Goal: Complete application form: Complete application form

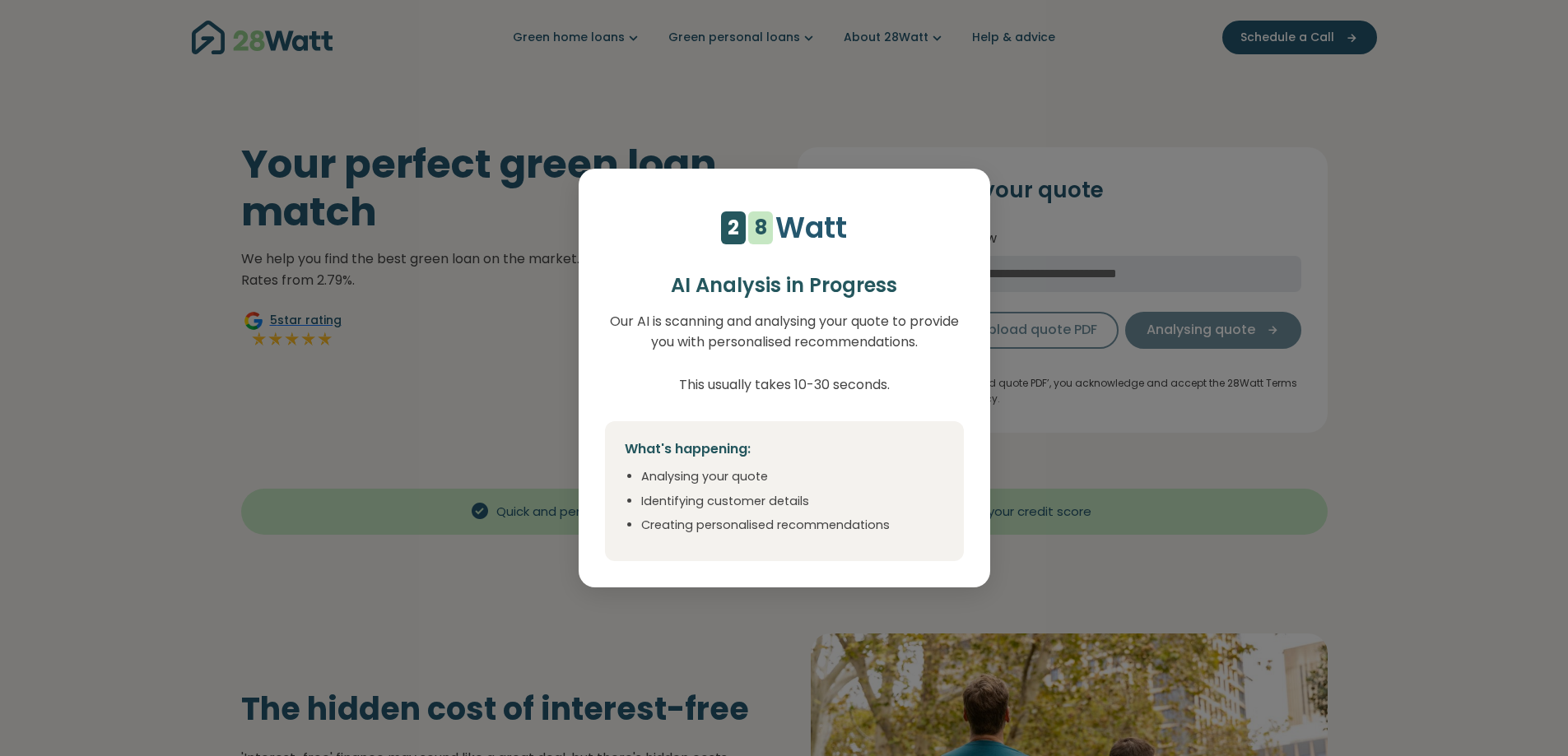
select select "***"
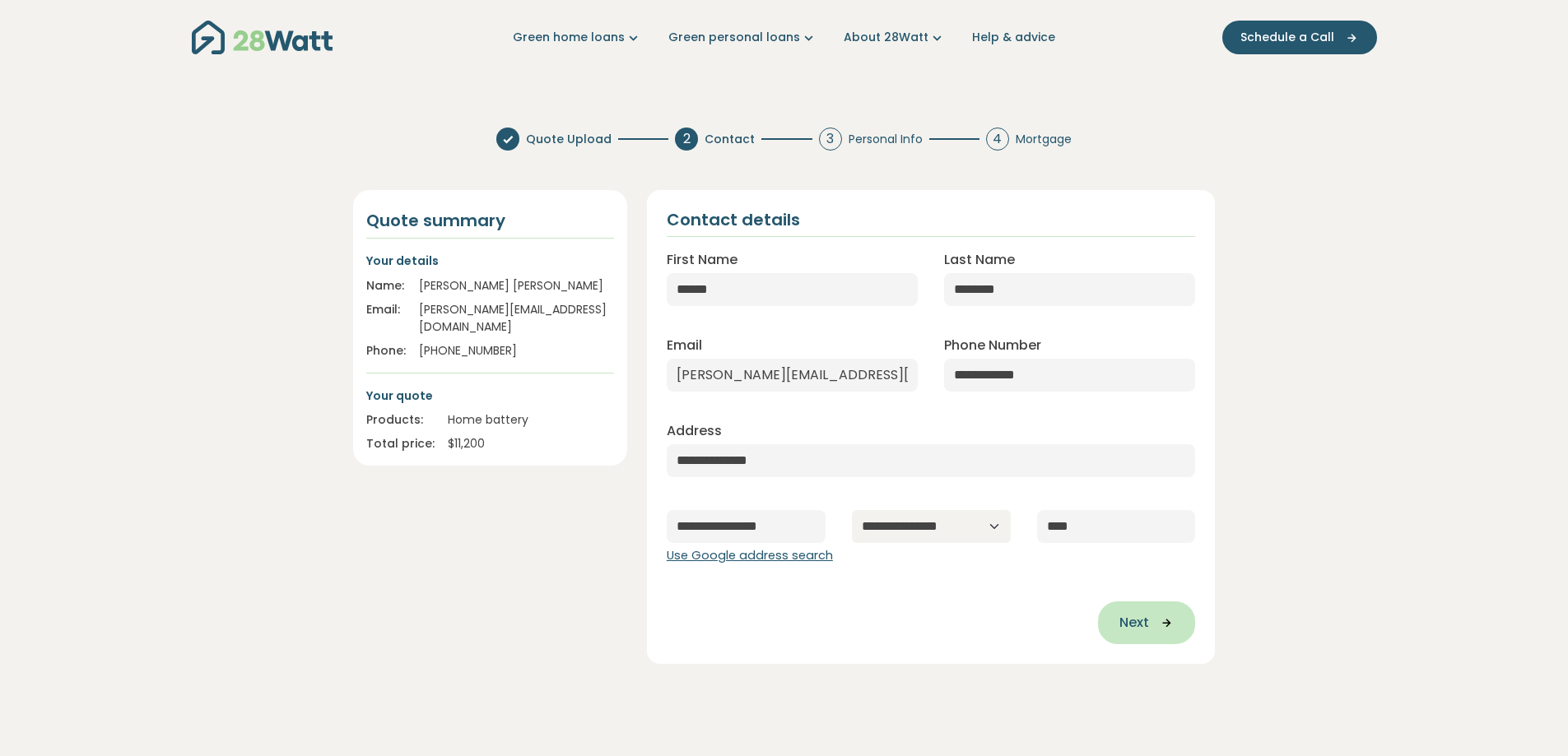
click at [1143, 613] on span "Next" at bounding box center [1134, 622] width 30 height 20
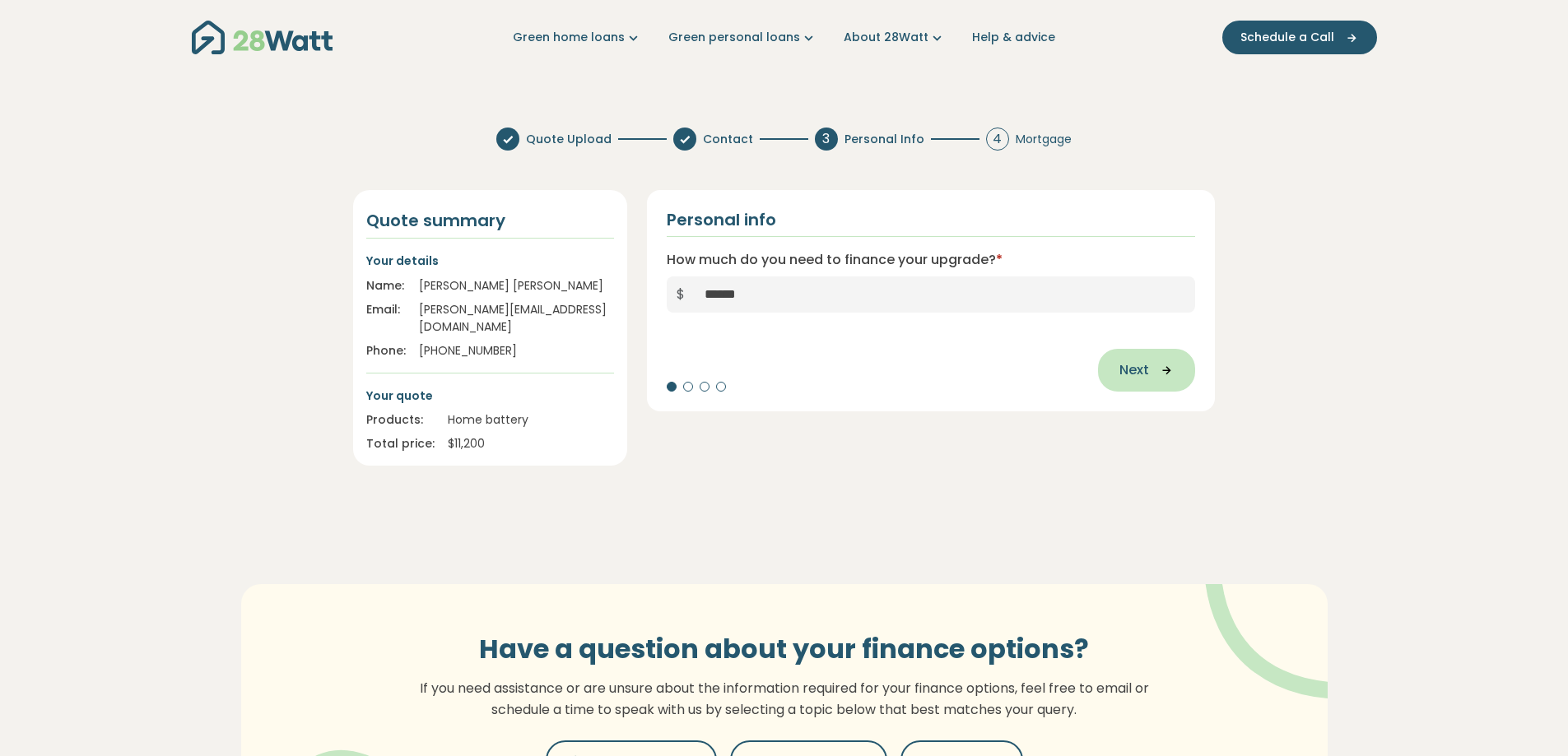
click at [1149, 364] on icon "button" at bounding box center [1160, 370] width 24 height 14
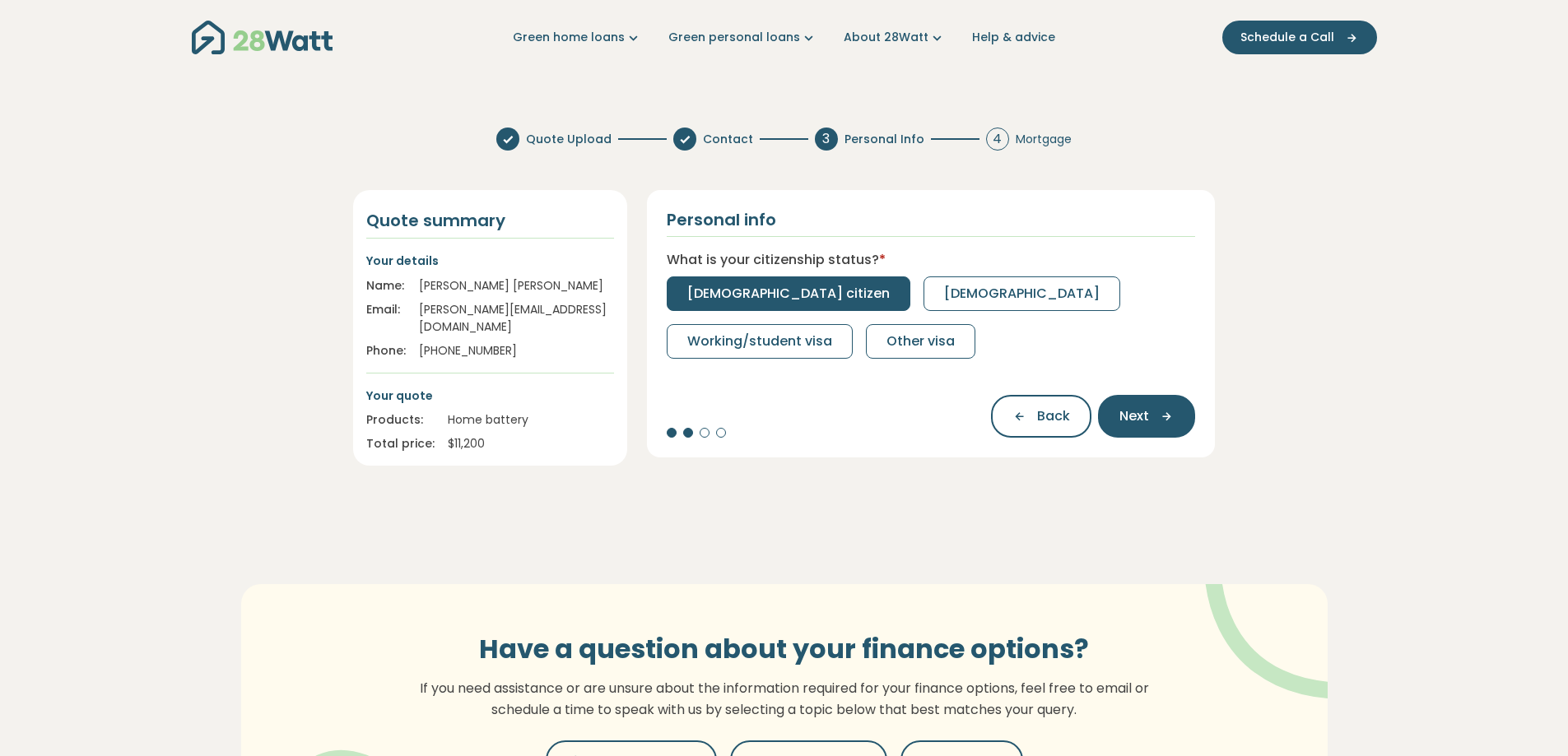
click at [772, 300] on span "[DEMOGRAPHIC_DATA] citizen" at bounding box center [788, 294] width 202 height 20
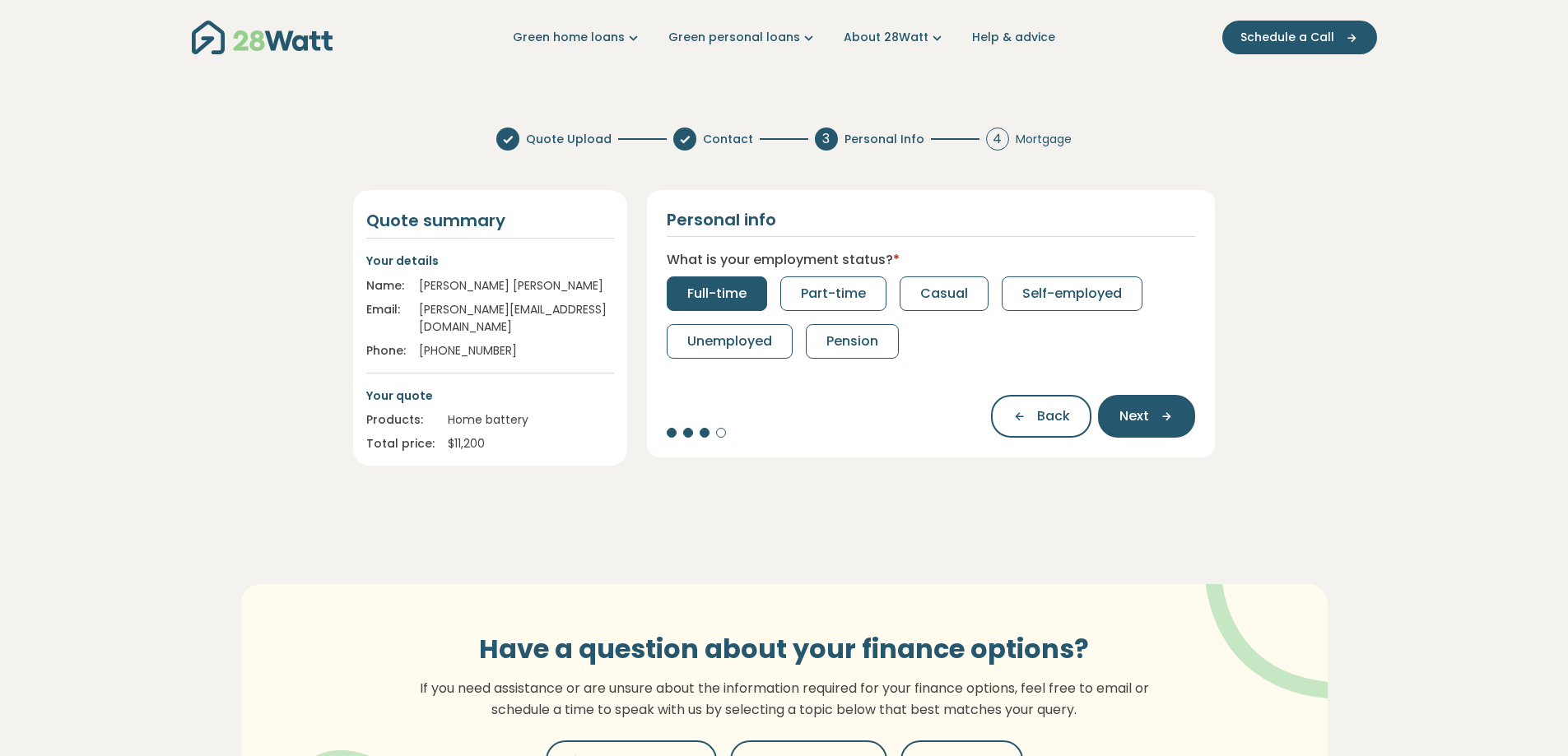
click at [742, 306] on button "Full-time" at bounding box center [717, 294] width 100 height 34
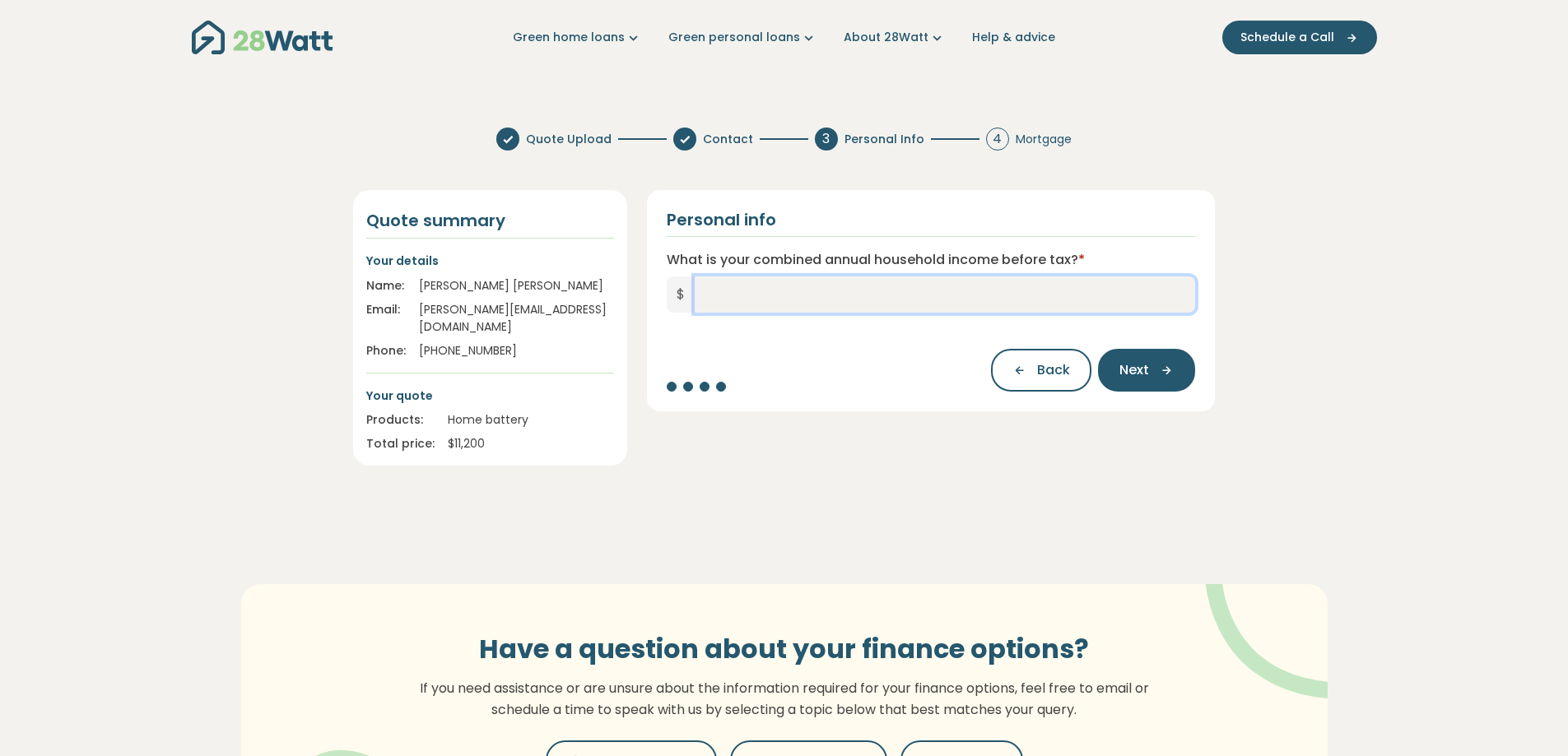
click at [742, 306] on input "What is your combined annual household income before tax? *" at bounding box center [945, 294] width 502 height 36
click at [839, 419] on div "Personal info What is your combined annual household income before tax? * $ Bac…" at bounding box center [931, 327] width 588 height 275
click at [733, 283] on input "What is your combined annual household income before tax? *" at bounding box center [945, 294] width 502 height 36
type input "*******"
click at [1145, 339] on div "Back Next" at bounding box center [932, 362] width 530 height 60
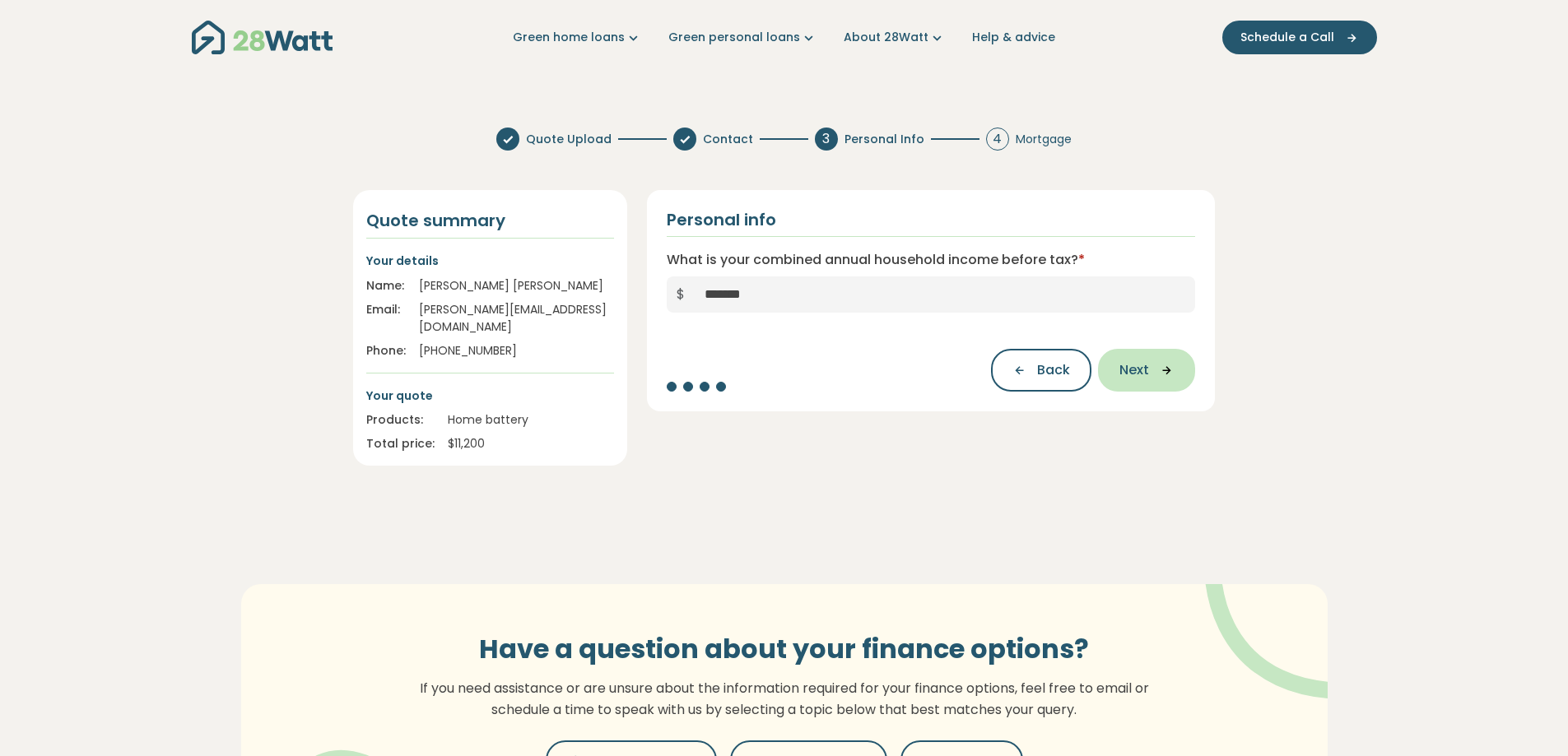
click at [1141, 360] on span "Next" at bounding box center [1134, 370] width 30 height 20
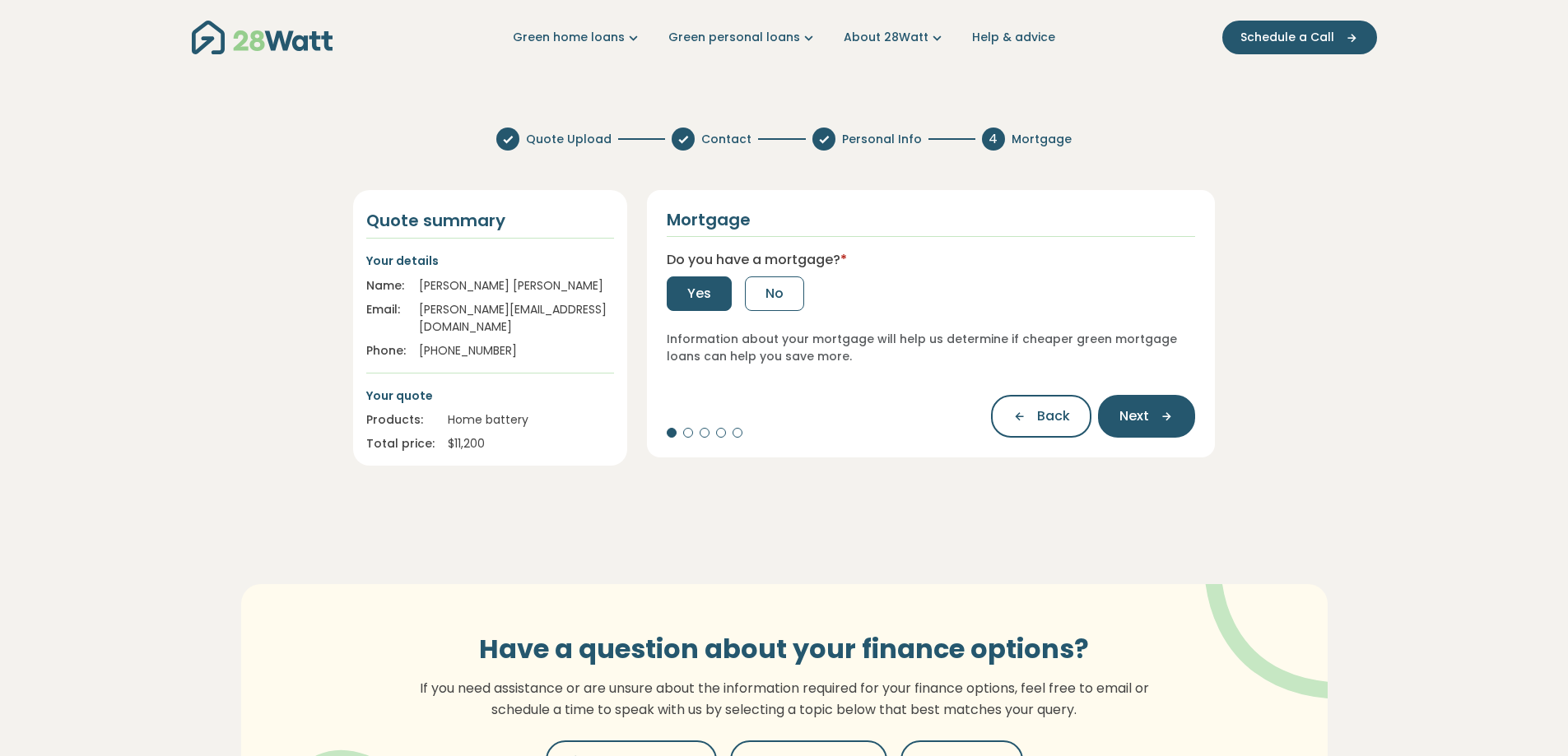
click at [699, 298] on span "Yes" at bounding box center [699, 294] width 23 height 20
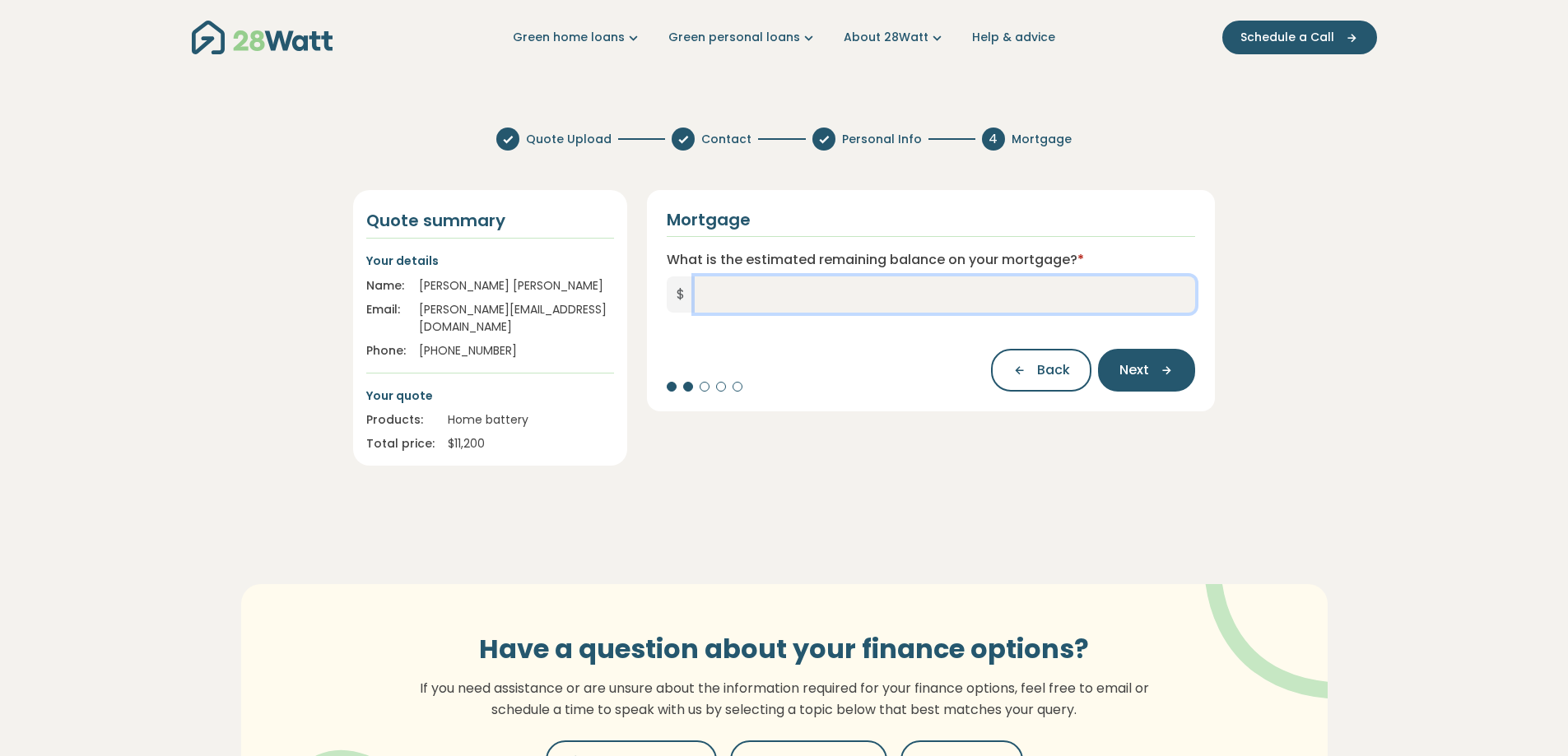
click at [758, 294] on input "What is the estimated remaining balance on your mortgage? *" at bounding box center [945, 294] width 502 height 36
type input "*******"
click at [1137, 374] on span "Next" at bounding box center [1134, 370] width 30 height 20
click at [937, 313] on input "What is your current interest rate? *" at bounding box center [932, 294] width 530 height 36
type input "*"
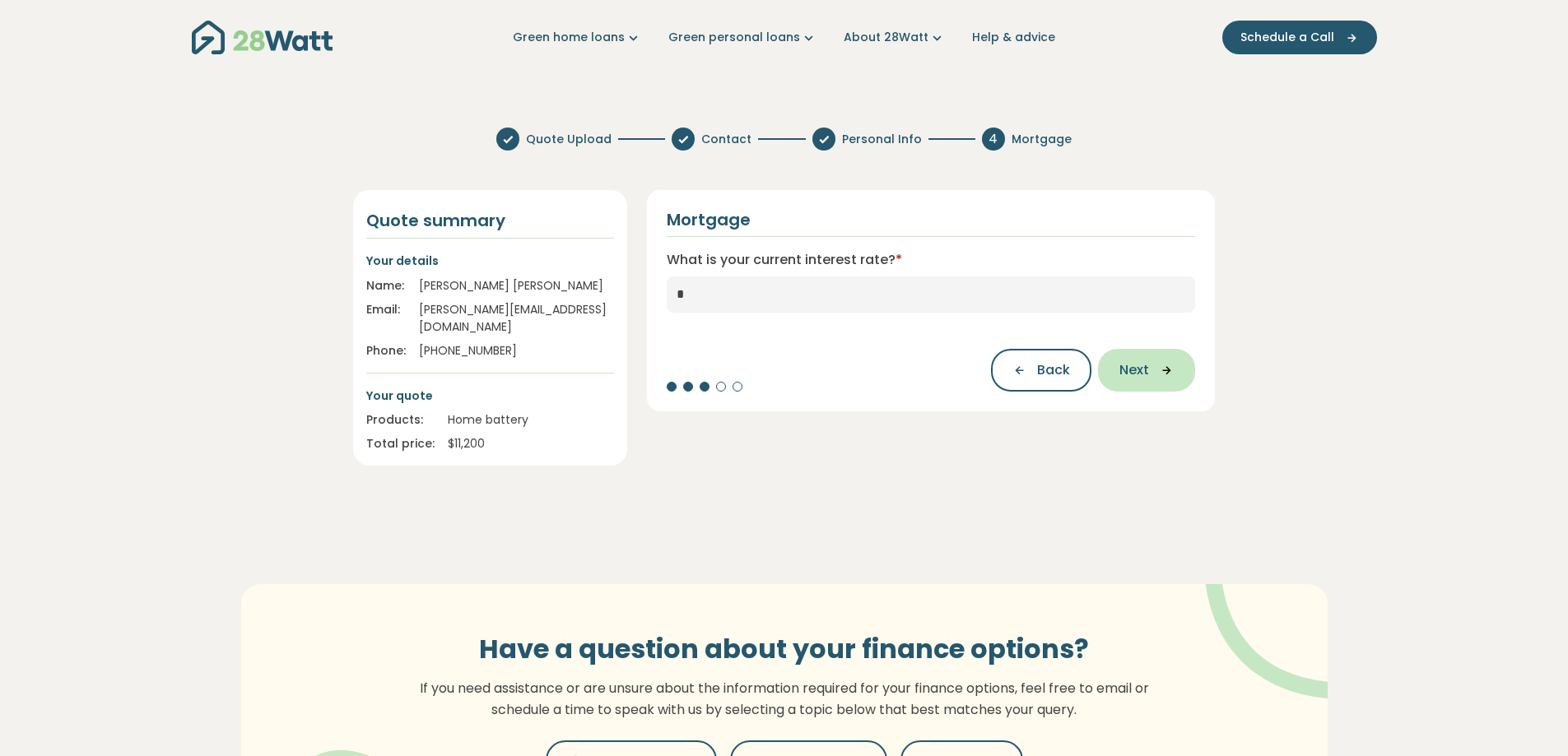
click at [1145, 383] on button "Next" at bounding box center [1146, 369] width 97 height 42
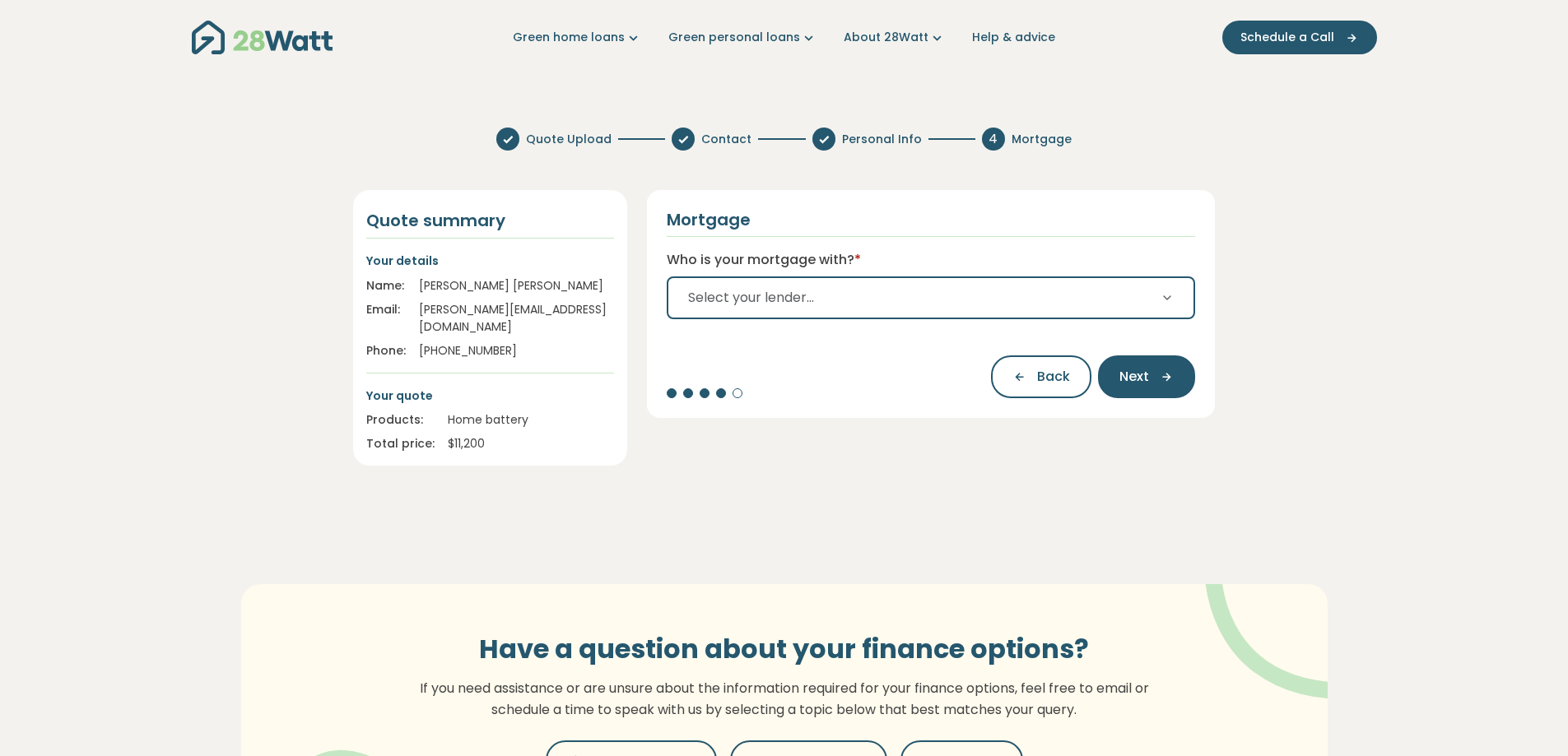
click at [779, 291] on span "Select your lender..." at bounding box center [750, 298] width 126 height 20
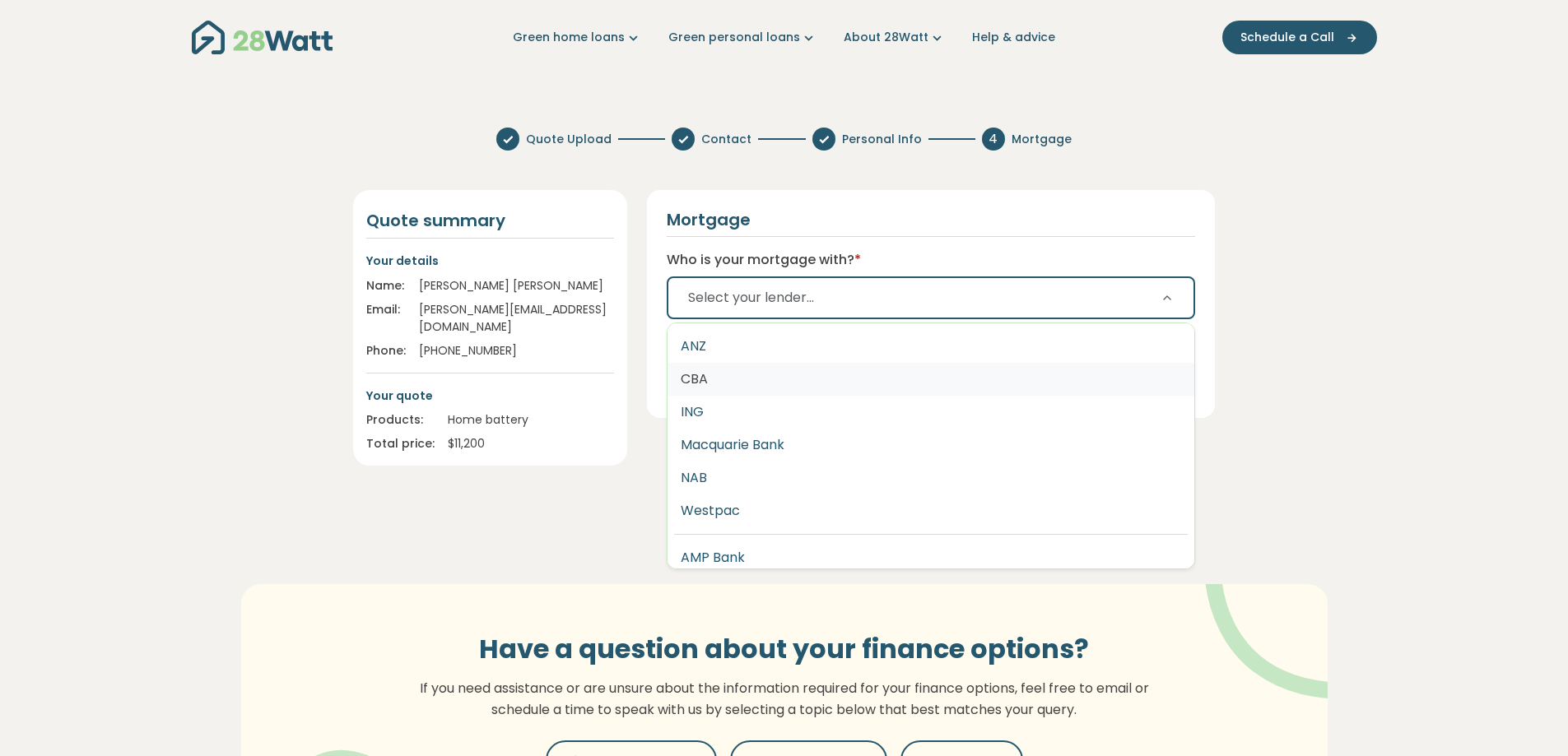
click at [728, 373] on button "CBA" at bounding box center [932, 379] width 528 height 33
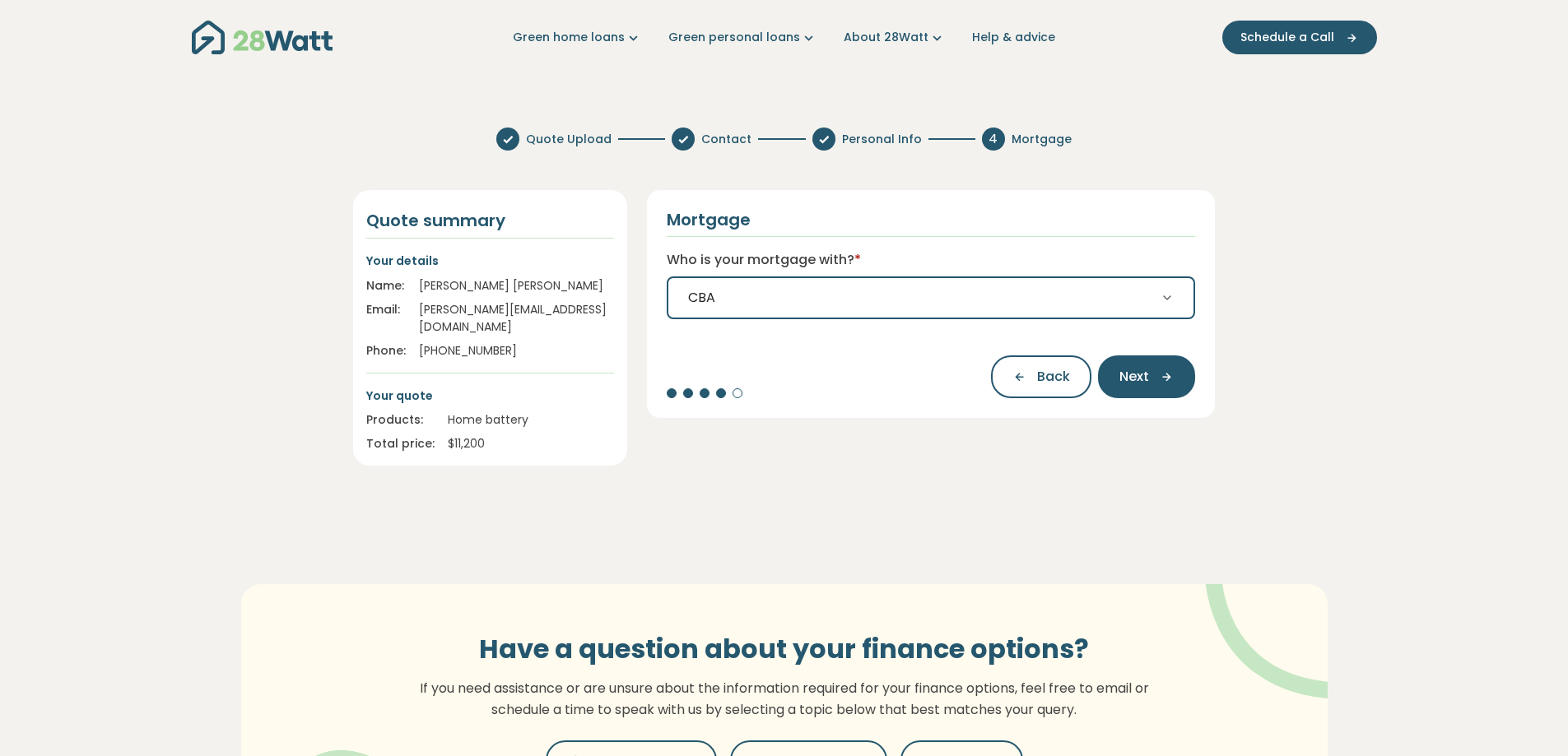
click at [857, 373] on div "Back Next" at bounding box center [932, 369] width 530 height 60
click at [1166, 370] on icon "button" at bounding box center [1160, 377] width 24 height 14
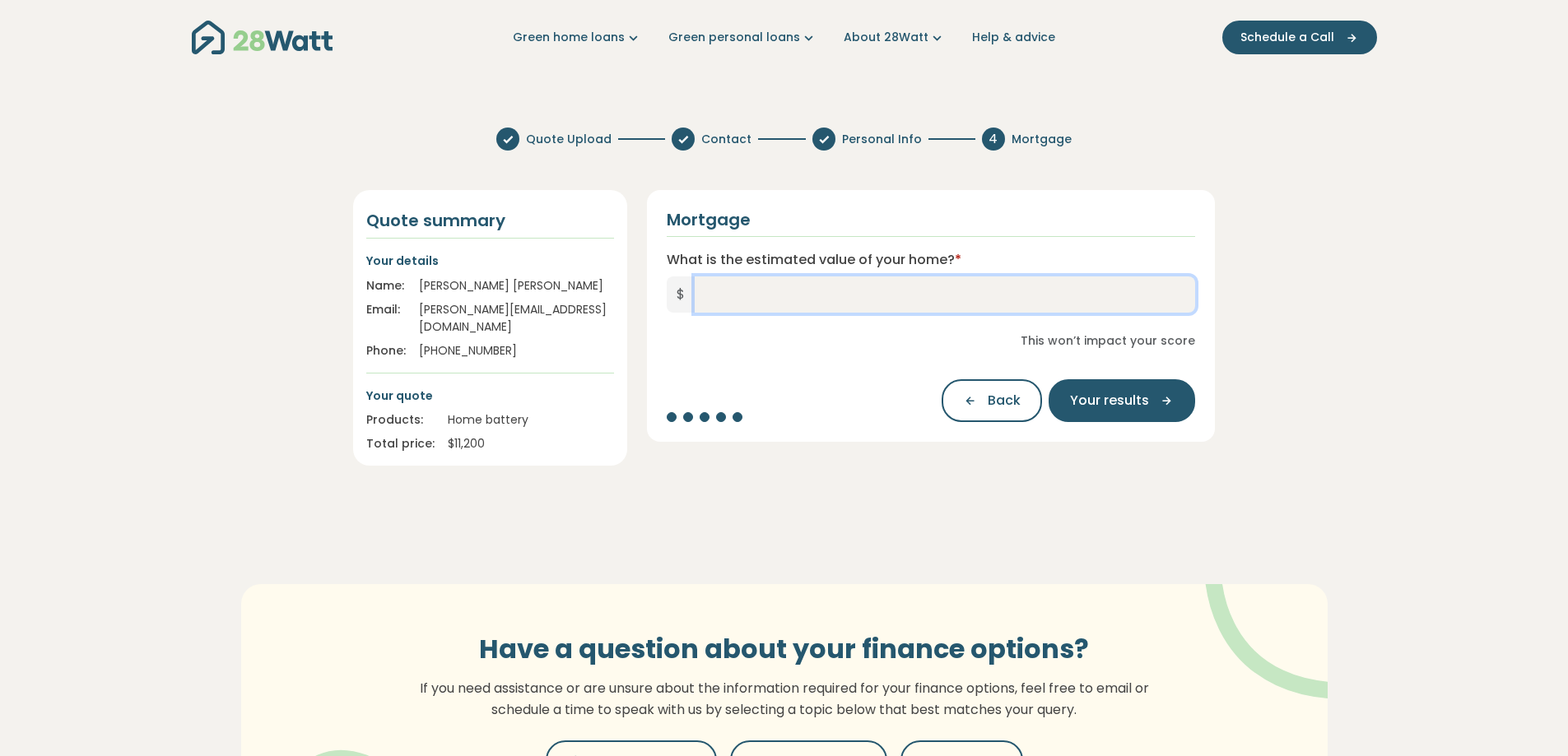
click at [863, 296] on input "What is the estimated value of your home? *" at bounding box center [945, 294] width 502 height 36
type input "*******"
click at [1146, 385] on button "Your results" at bounding box center [1122, 400] width 146 height 42
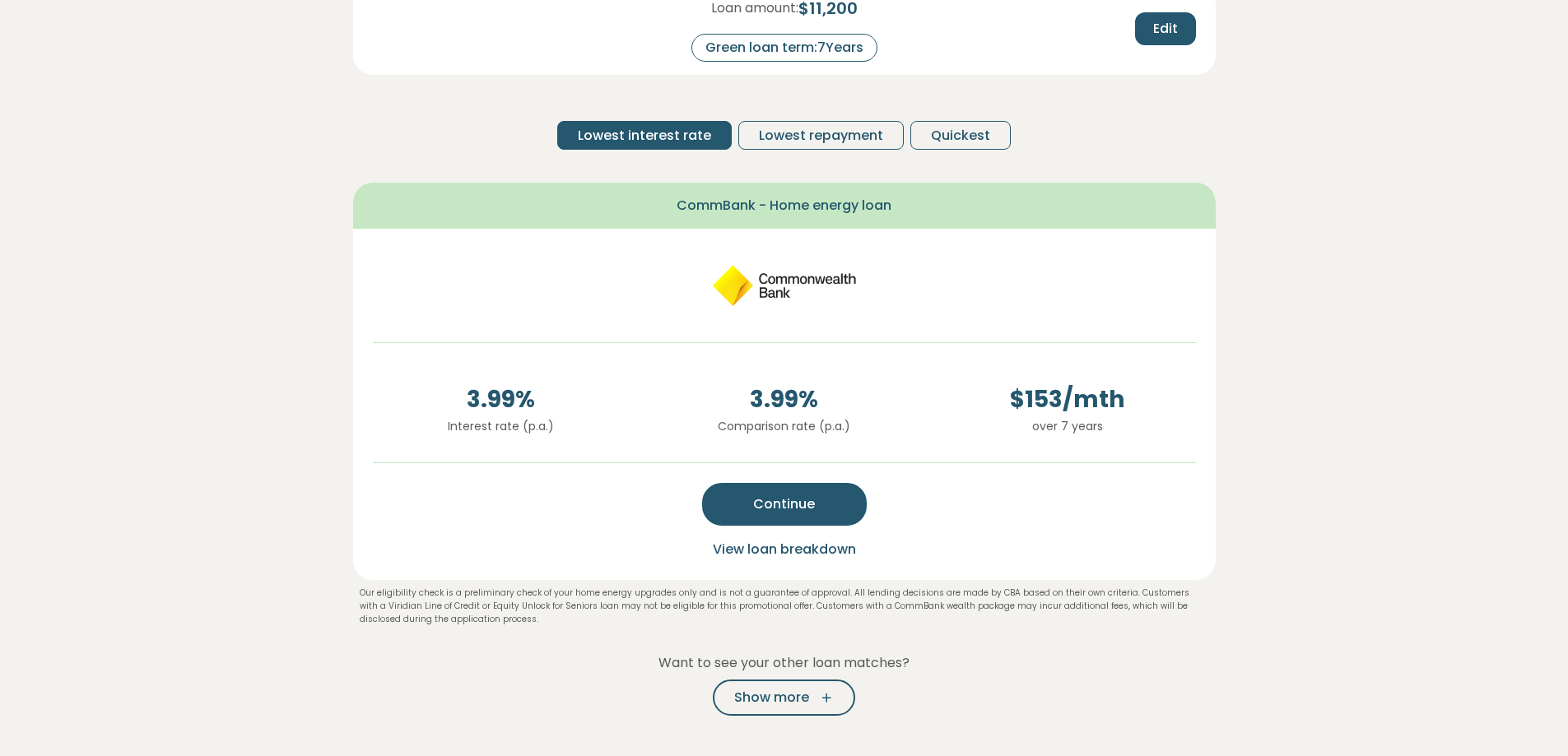
scroll to position [247, 0]
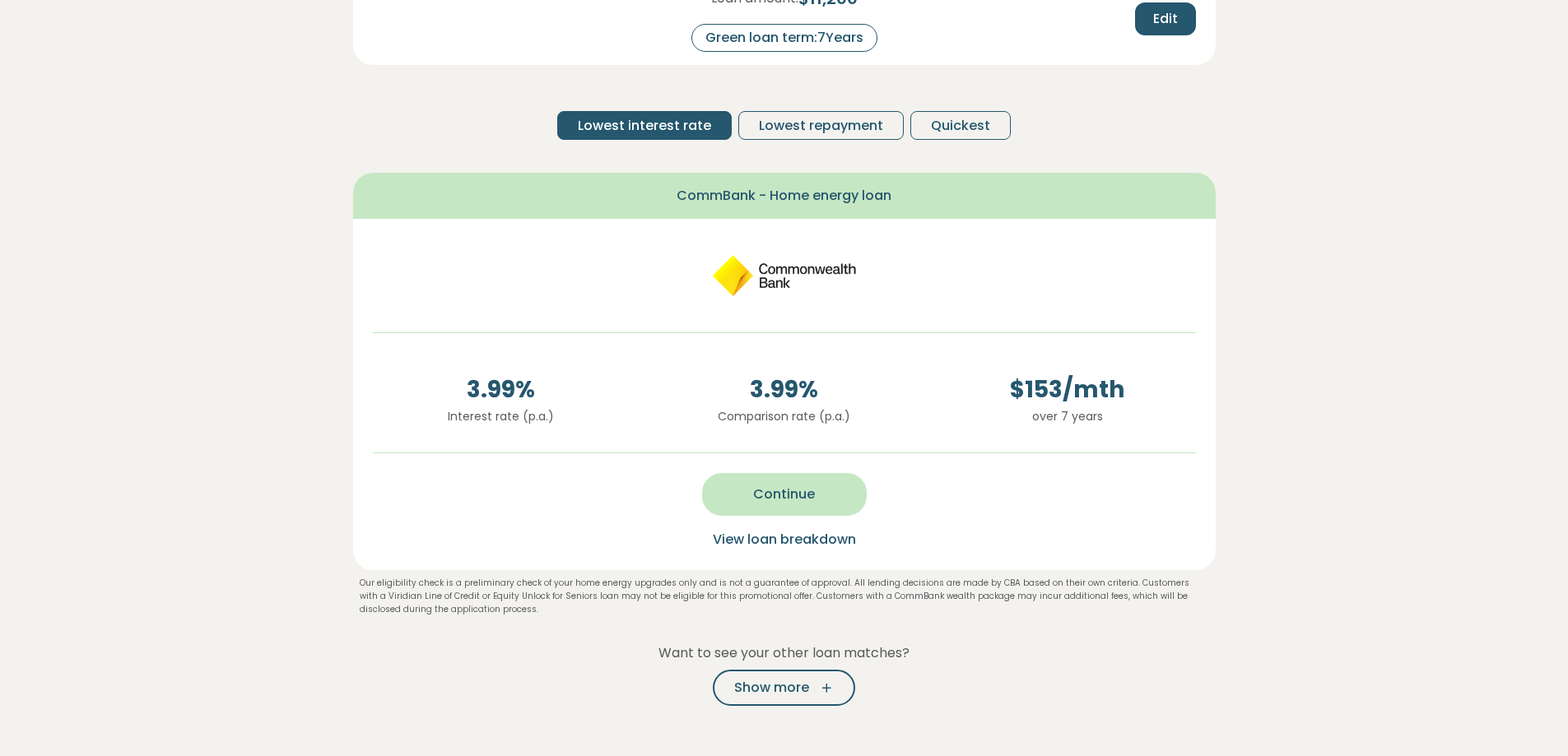
click at [732, 491] on button "Continue" at bounding box center [784, 494] width 164 height 42
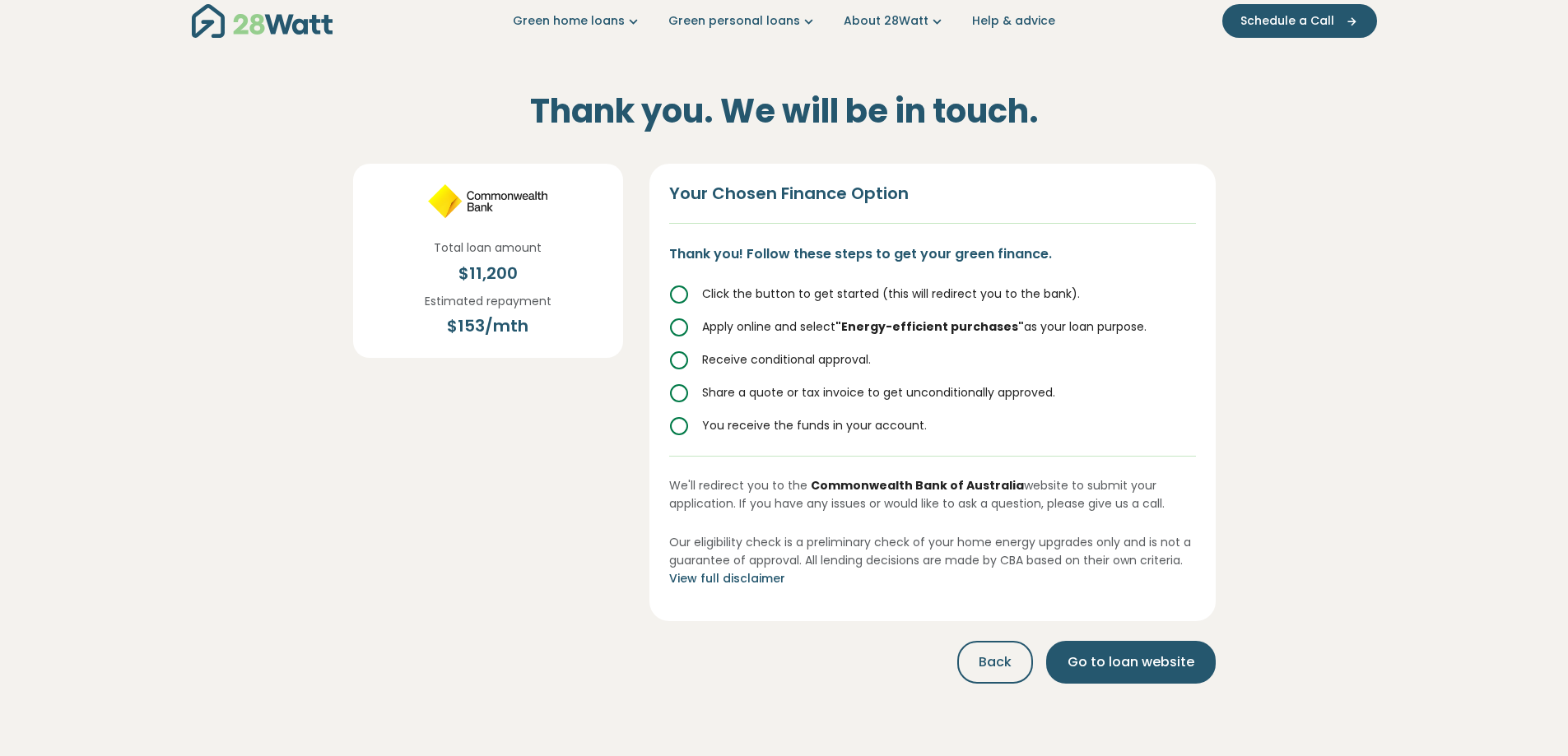
scroll to position [0, 0]
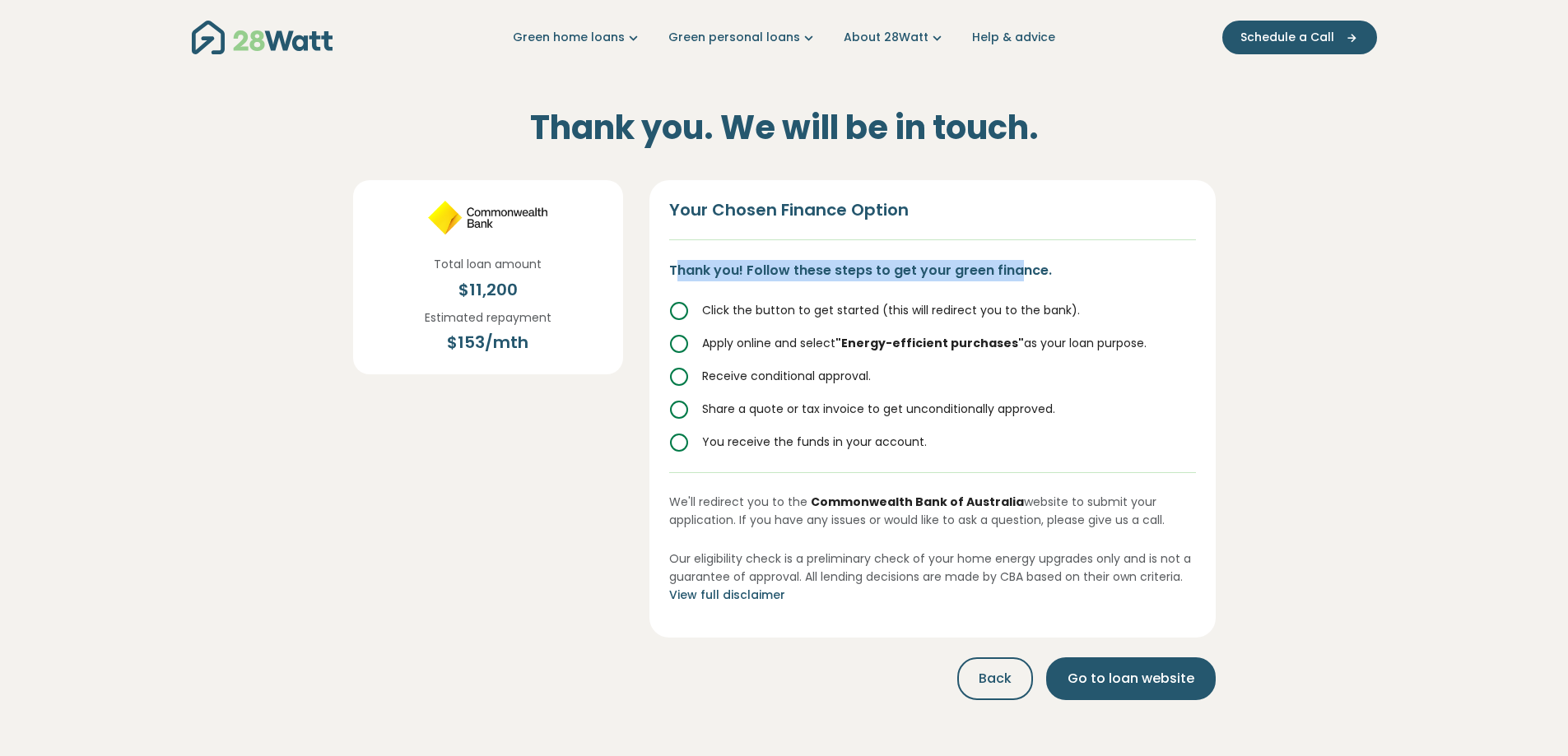
drag, startPoint x: 673, startPoint y: 274, endPoint x: 1013, endPoint y: 264, distance: 340.1
click at [1019, 264] on p "Thank you! Follow these steps to get your green finance." at bounding box center [932, 271] width 527 height 22
click at [684, 305] on circle at bounding box center [679, 311] width 16 height 16
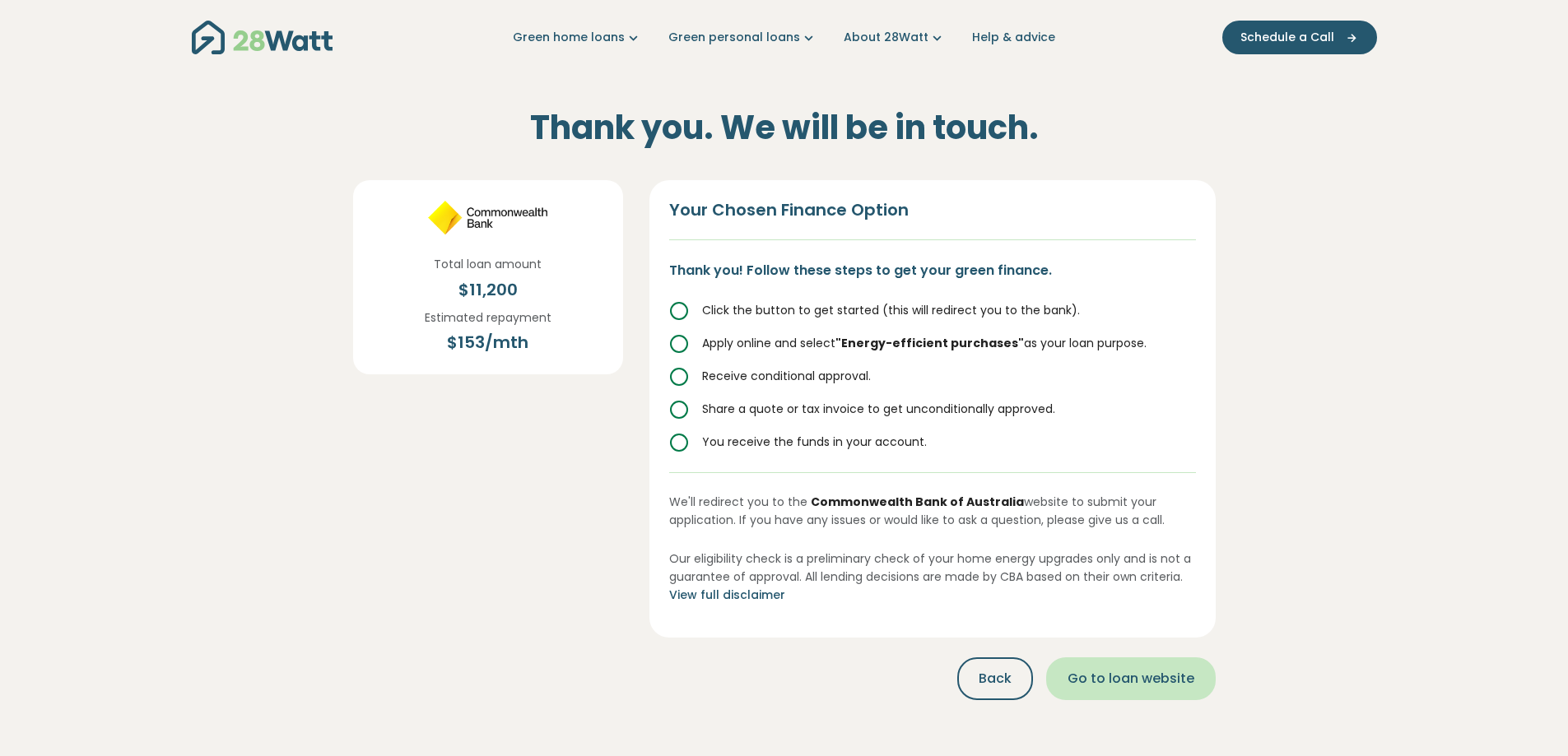
click at [1122, 689] on button "Go to loan website" at bounding box center [1131, 678] width 170 height 42
